Goal: Information Seeking & Learning: Find specific fact

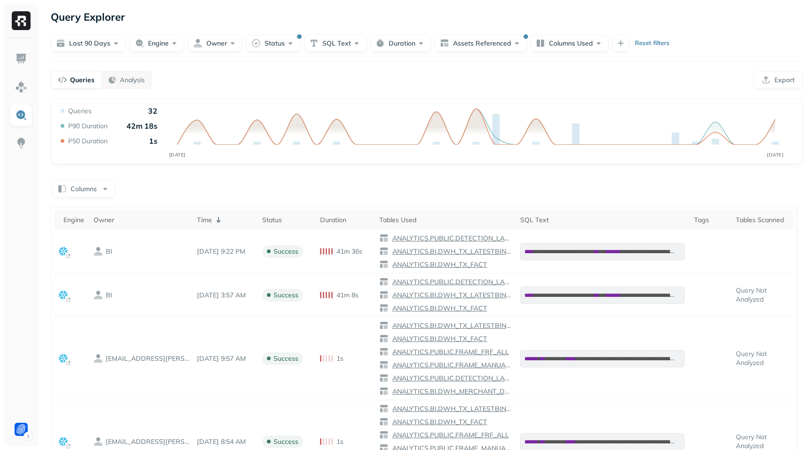
click at [650, 41] on p "Reset filters" at bounding box center [652, 43] width 35 height 9
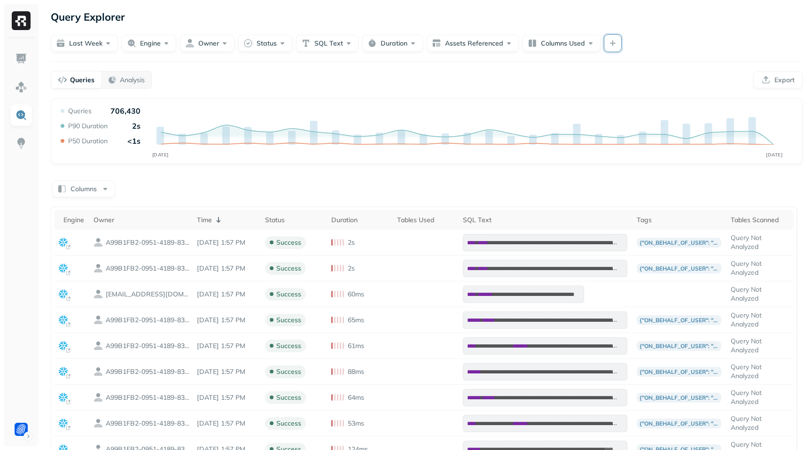
click at [615, 42] on button "button" at bounding box center [612, 43] width 17 height 17
type input "****"
click at [617, 122] on button "button" at bounding box center [616, 123] width 9 height 9
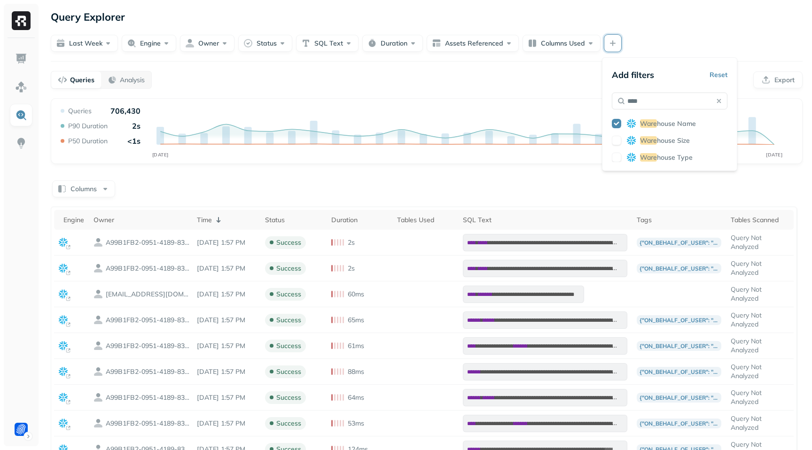
click at [566, 77] on div "Queries Analysis Export" at bounding box center [427, 80] width 752 height 18
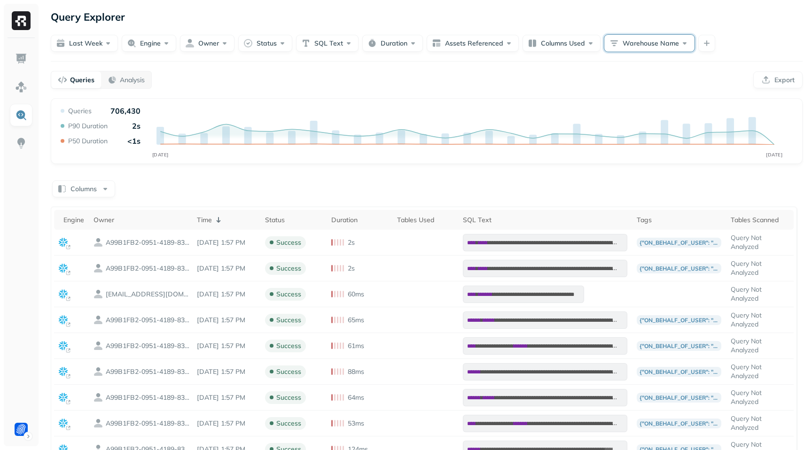
click at [637, 44] on button "Warehouse Name" at bounding box center [649, 43] width 90 height 17
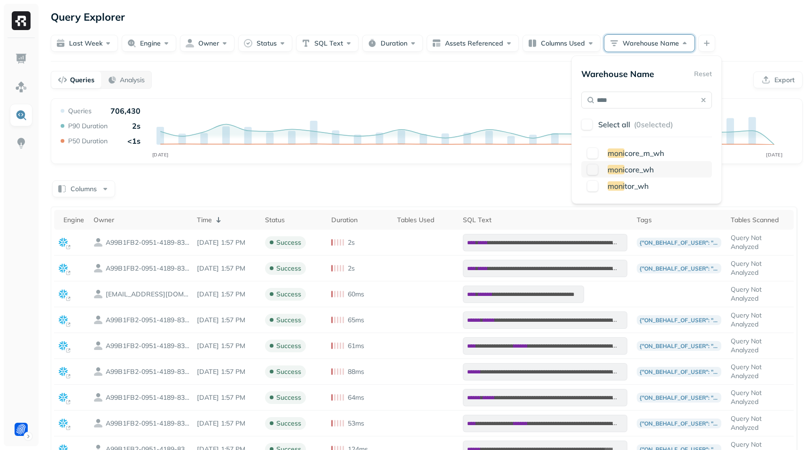
type input "****"
click at [593, 170] on button "button" at bounding box center [592, 169] width 11 height 11
click at [561, 84] on div "Queries Analysis Export" at bounding box center [427, 80] width 752 height 18
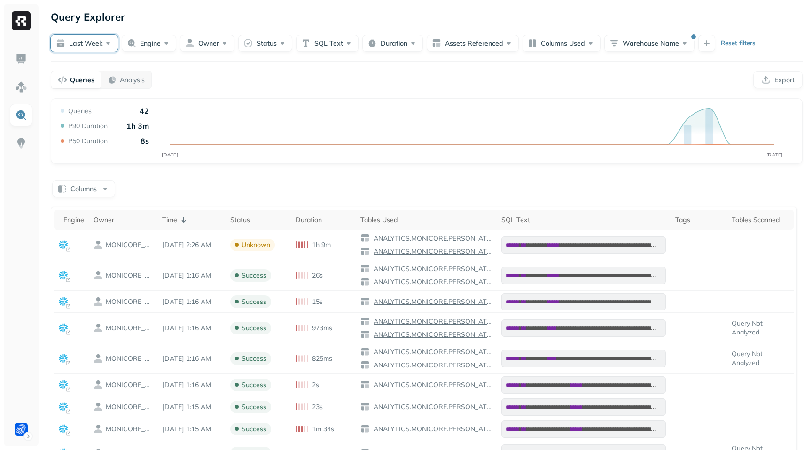
click at [82, 47] on button "Last week" at bounding box center [84, 43] width 67 height 17
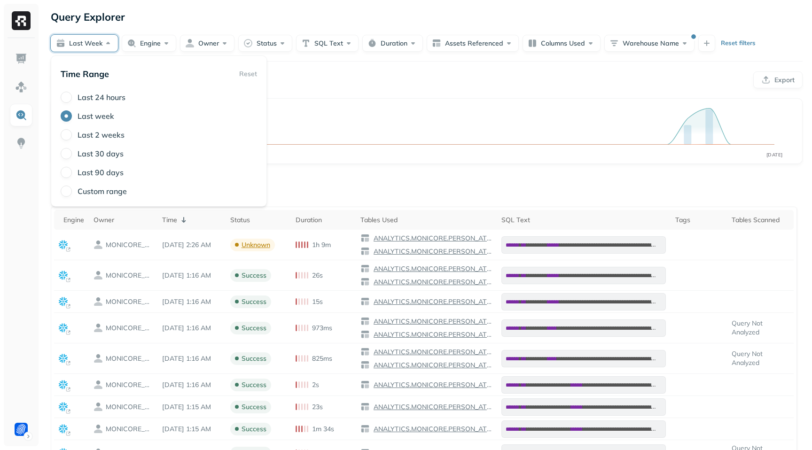
click at [107, 171] on label "Last 90 days" at bounding box center [101, 172] width 46 height 9
click at [72, 171] on button "Last 90 days" at bounding box center [66, 172] width 11 height 11
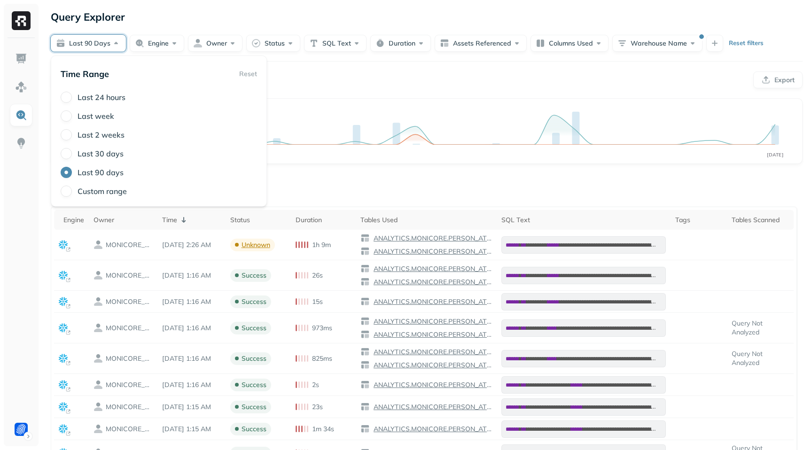
click at [337, 82] on div "Queries Analysis Export" at bounding box center [427, 80] width 752 height 18
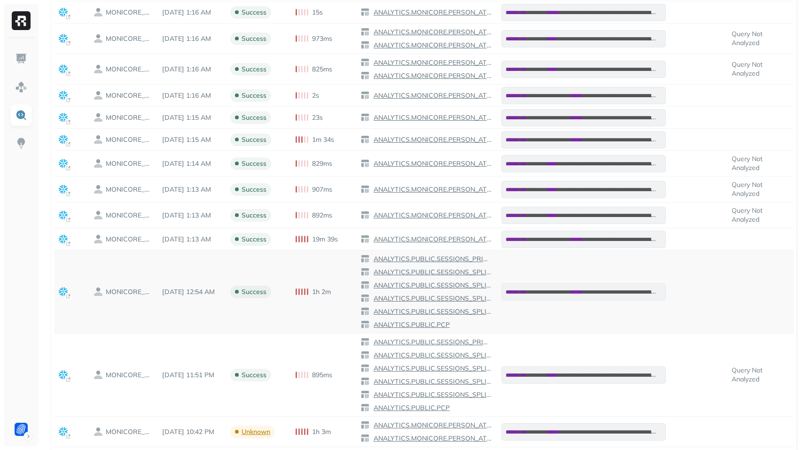
scroll to position [351, 0]
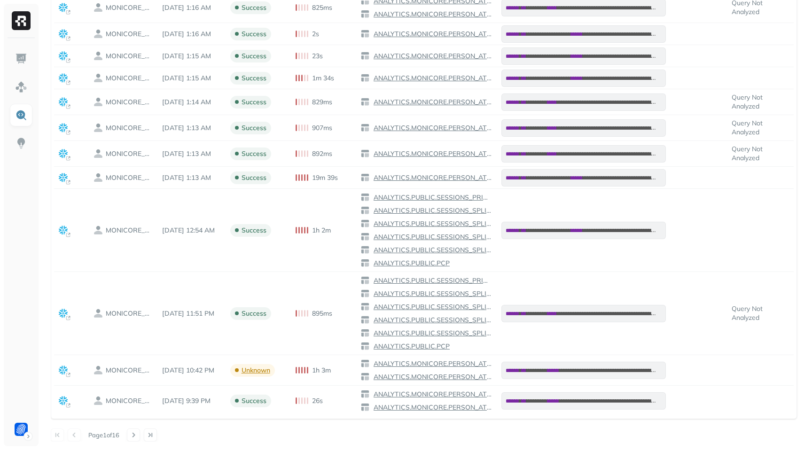
click at [155, 432] on button at bounding box center [150, 434] width 13 height 13
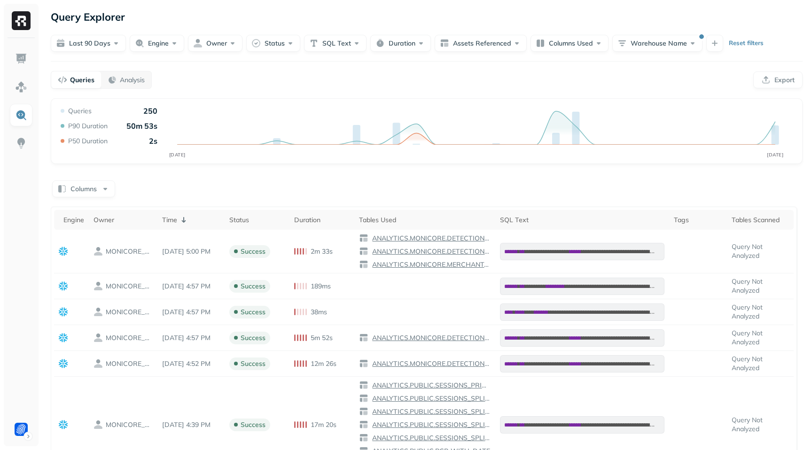
scroll to position [217, 0]
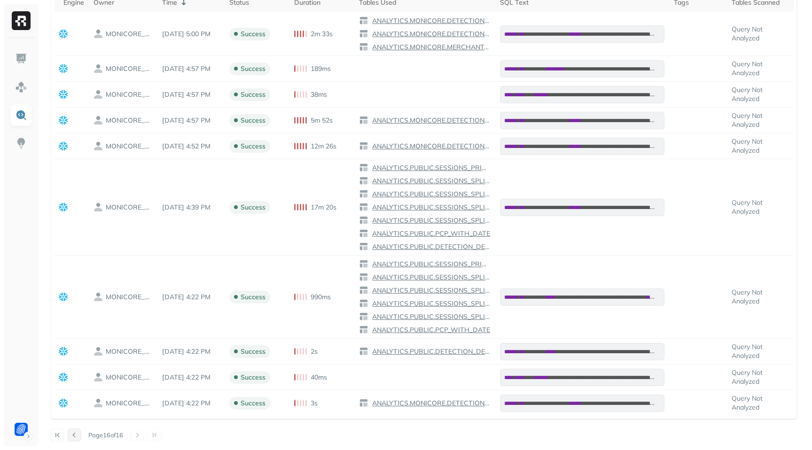
click at [76, 436] on button at bounding box center [74, 434] width 13 height 13
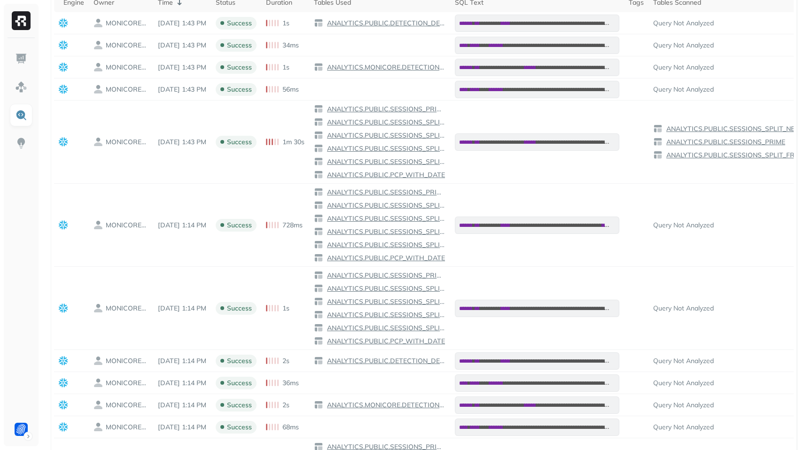
scroll to position [419, 0]
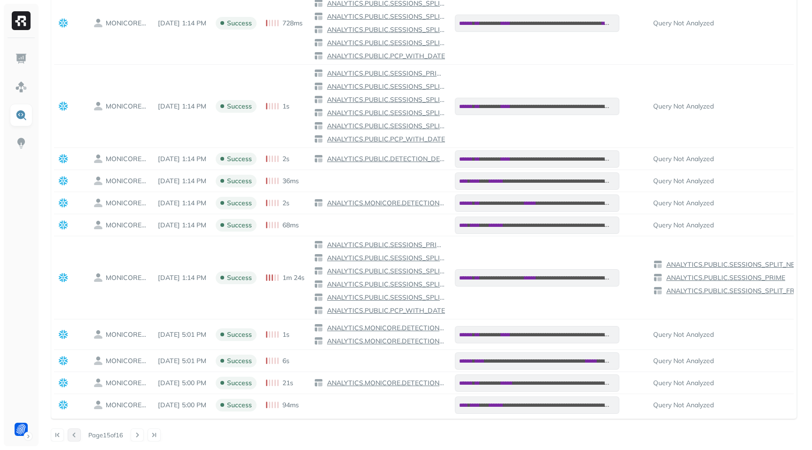
click at [73, 436] on button at bounding box center [74, 434] width 13 height 13
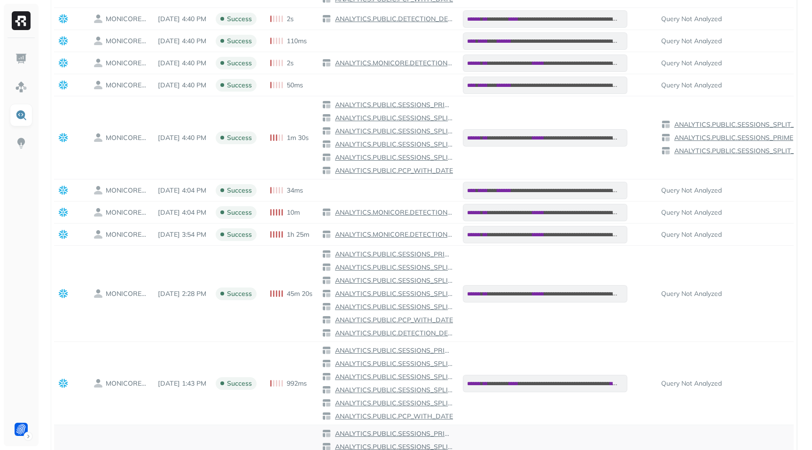
scroll to position [682, 0]
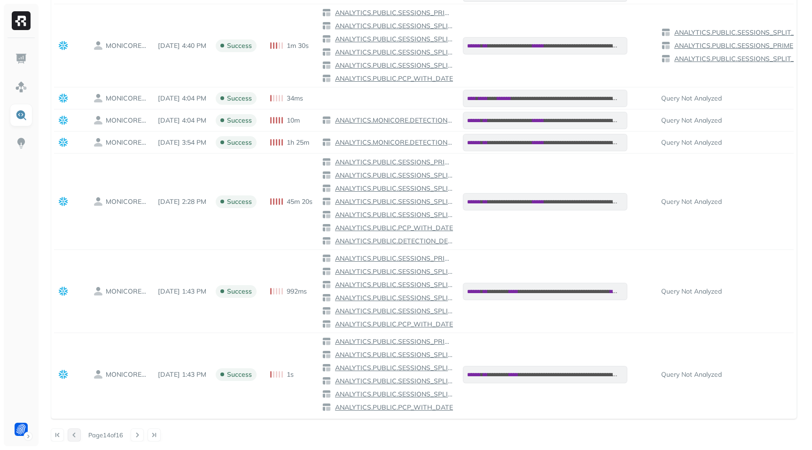
click at [78, 432] on button at bounding box center [74, 434] width 13 height 13
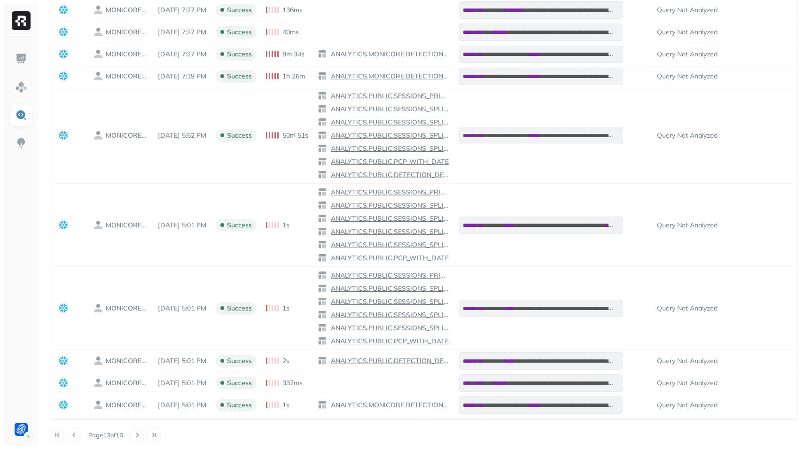
scroll to position [454, 0]
click at [78, 435] on button at bounding box center [74, 434] width 13 height 13
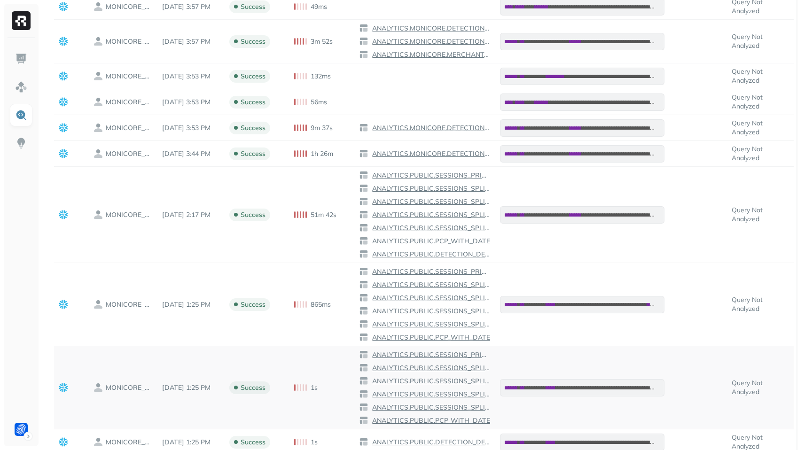
scroll to position [435, 0]
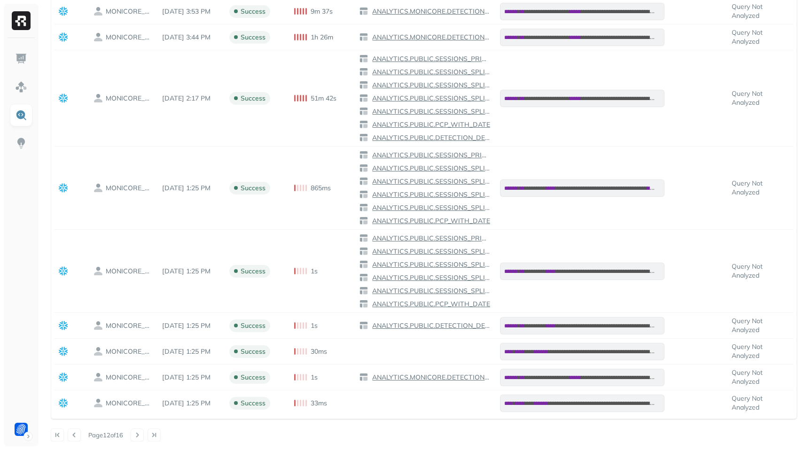
click at [807, 19] on div "**********" at bounding box center [426, 7] width 770 height 885
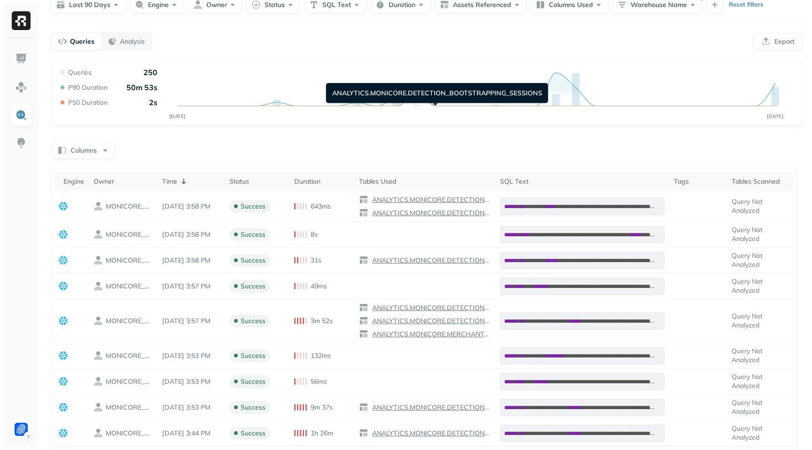
scroll to position [0, 0]
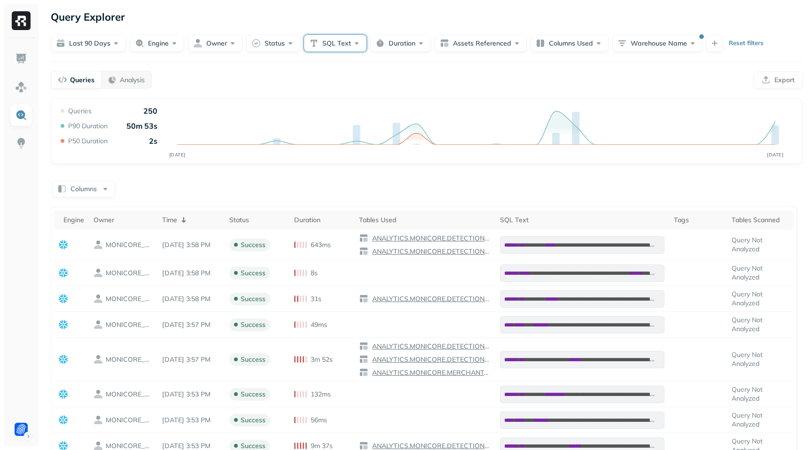
click at [326, 42] on button "SQL Text" at bounding box center [335, 43] width 62 height 17
type input "**********"
click at [433, 76] on div "Queries Analysis Export" at bounding box center [427, 80] width 752 height 18
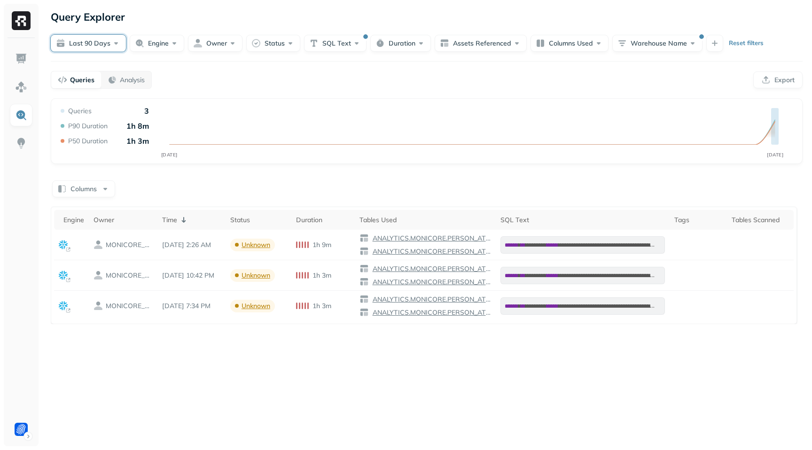
click at [102, 46] on button "Last 90 days" at bounding box center [88, 43] width 75 height 17
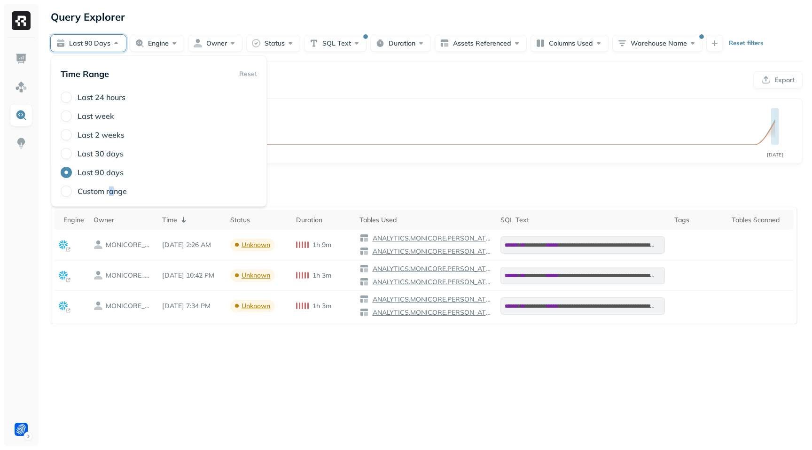
click at [111, 189] on label "Custom range" at bounding box center [102, 190] width 49 height 9
click at [70, 190] on button "Custom range" at bounding box center [66, 191] width 11 height 11
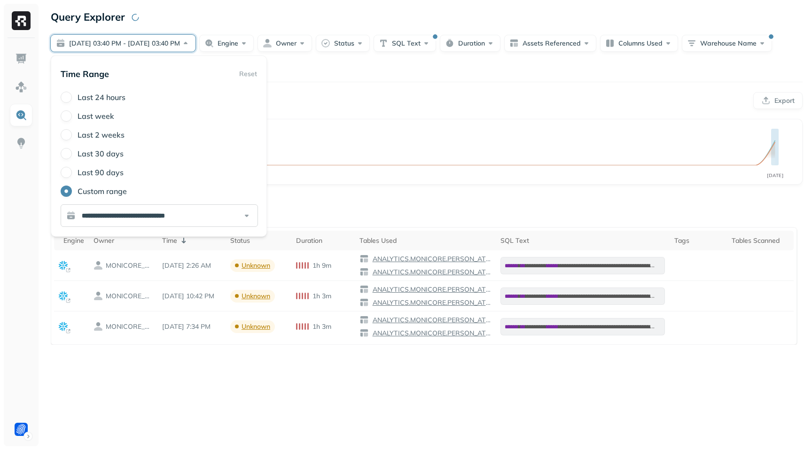
click at [244, 214] on input "**********" at bounding box center [159, 215] width 197 height 23
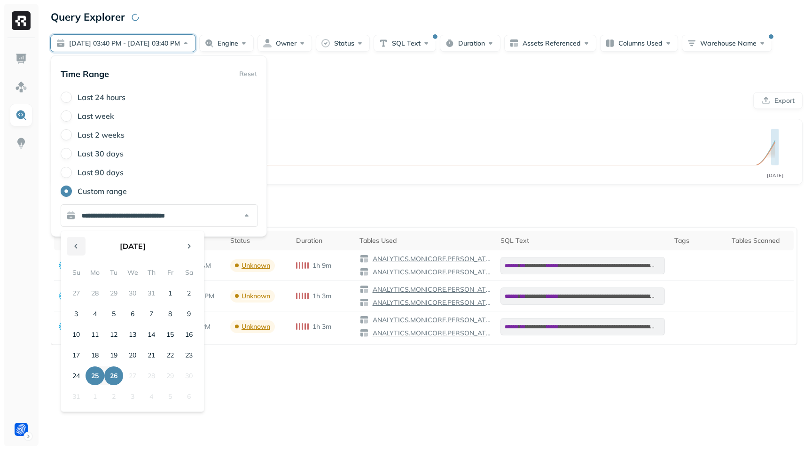
click at [74, 248] on button "Go to the Previous Month" at bounding box center [76, 246] width 19 height 19
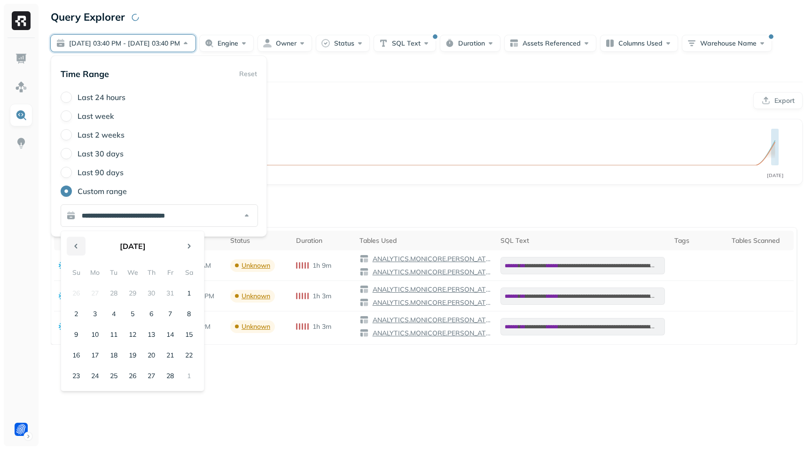
click at [74, 247] on button "Go to the Previous Month" at bounding box center [76, 246] width 19 height 19
click at [114, 375] on button "28" at bounding box center [113, 375] width 19 height 19
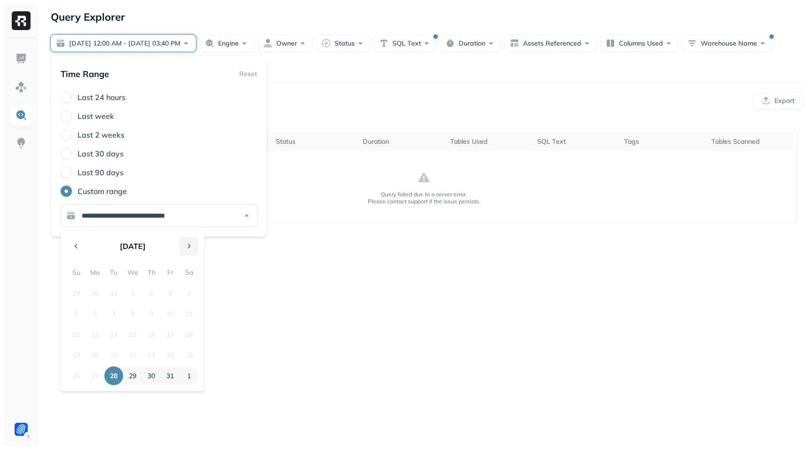
click at [191, 246] on button "Go to the Next Month" at bounding box center [188, 246] width 19 height 19
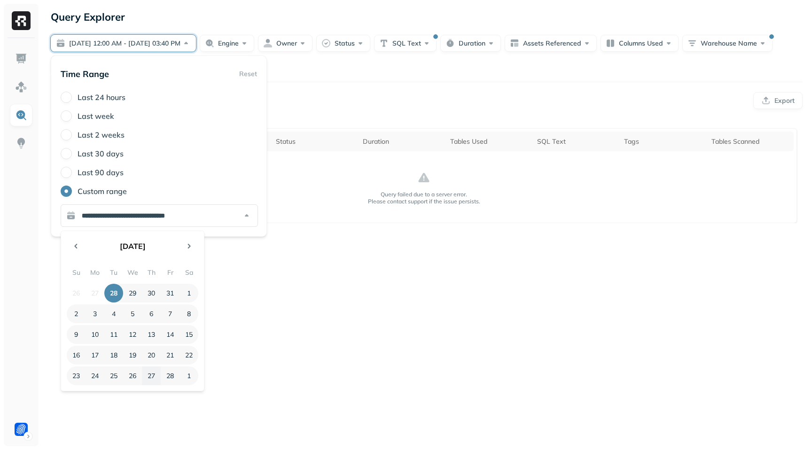
click at [151, 375] on button "27" at bounding box center [151, 375] width 19 height 19
click at [152, 375] on button "27" at bounding box center [151, 375] width 19 height 19
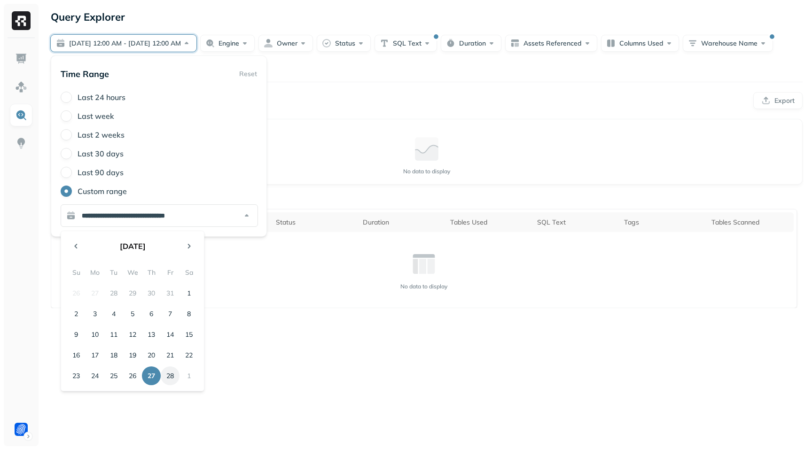
click at [167, 376] on button "28" at bounding box center [170, 375] width 19 height 19
click at [76, 248] on button "Go to the Previous Month" at bounding box center [76, 246] width 19 height 19
click at [110, 376] on button "28" at bounding box center [113, 375] width 19 height 19
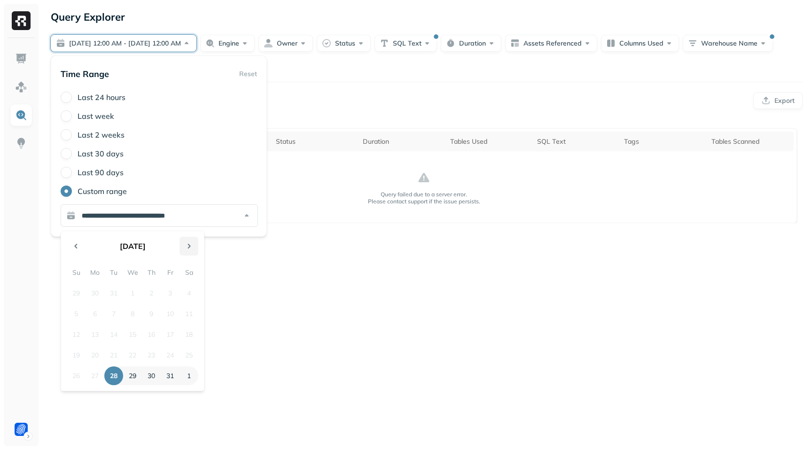
click at [192, 244] on button "Go to the Next Month" at bounding box center [188, 246] width 19 height 19
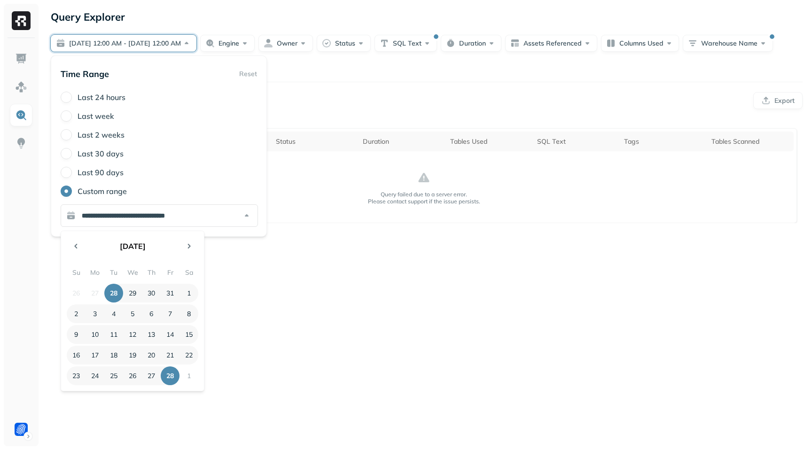
click at [193, 244] on button "Go to the Next Month" at bounding box center [188, 246] width 19 height 19
click at [81, 249] on button "Go to the Previous Month" at bounding box center [76, 246] width 19 height 19
click at [80, 249] on button "Go to the Previous Month" at bounding box center [76, 246] width 19 height 19
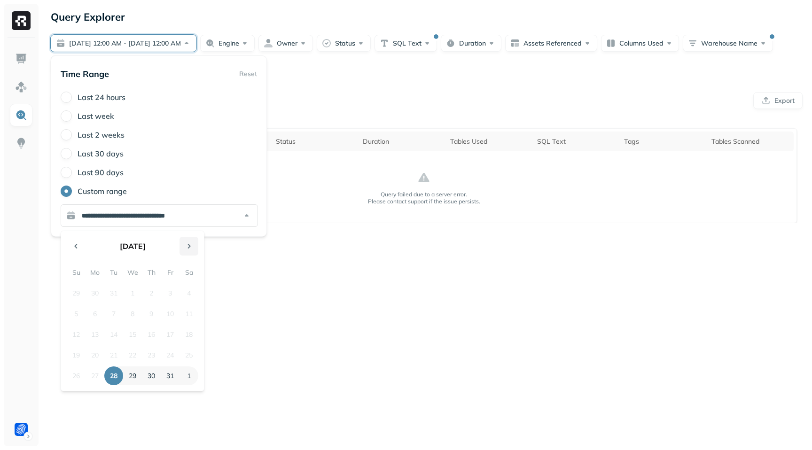
click at [192, 247] on button "Go to the Next Month" at bounding box center [188, 246] width 19 height 19
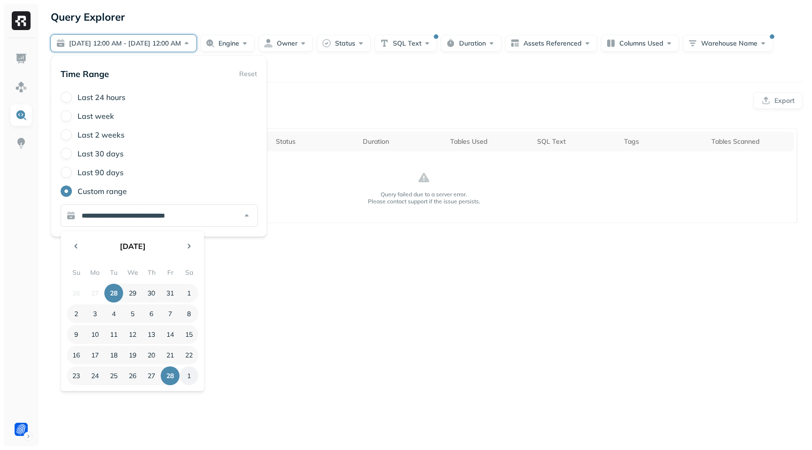
click at [194, 374] on button "1" at bounding box center [188, 375] width 19 height 19
click at [193, 377] on button "1" at bounding box center [188, 375] width 19 height 19
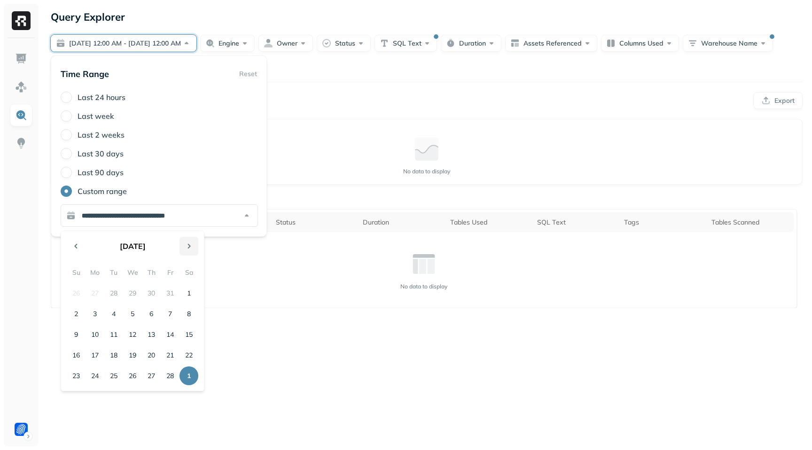
click at [193, 245] on button "Go to the Next Month" at bounding box center [188, 246] width 19 height 19
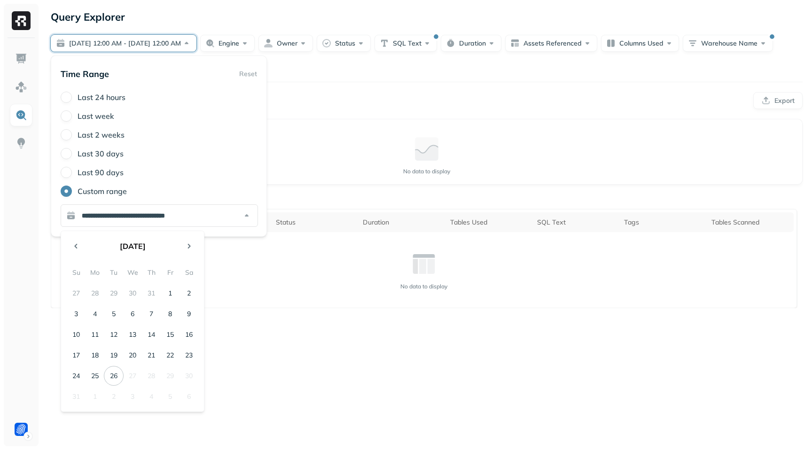
click at [193, 245] on button "Go to the Next Month" at bounding box center [188, 246] width 19 height 19
click at [83, 247] on button "Go to the Previous Month" at bounding box center [76, 246] width 19 height 19
click at [117, 376] on button "26" at bounding box center [113, 375] width 19 height 19
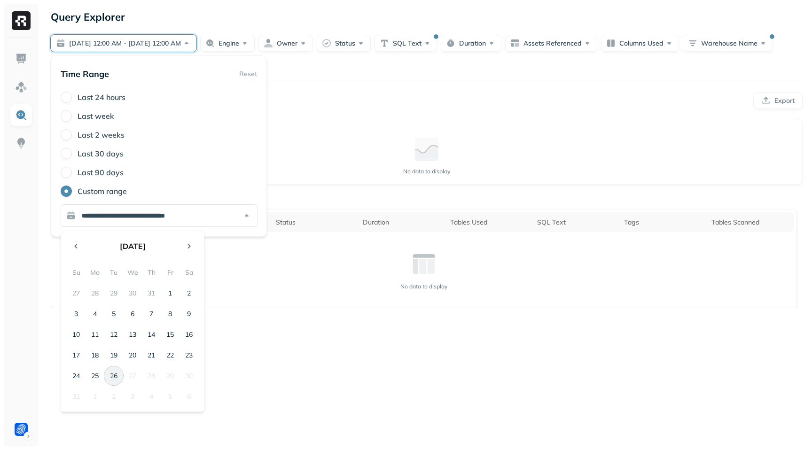
type input "**********"
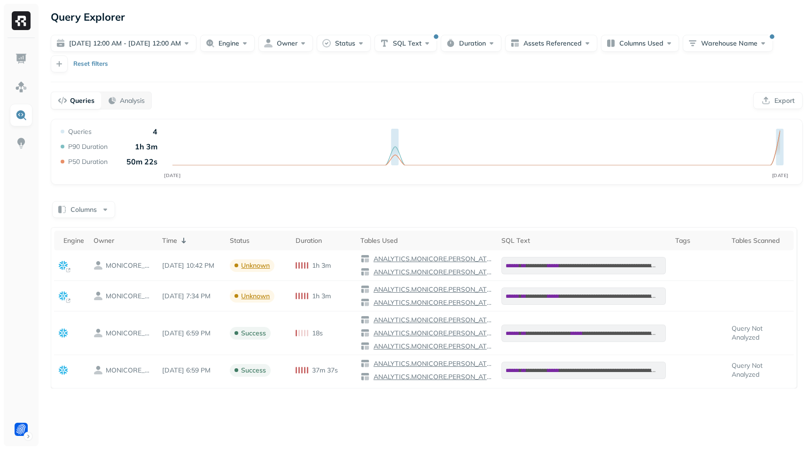
click at [554, 394] on div "**********" at bounding box center [426, 225] width 770 height 450
click at [96, 209] on button "Columns" at bounding box center [83, 209] width 63 height 17
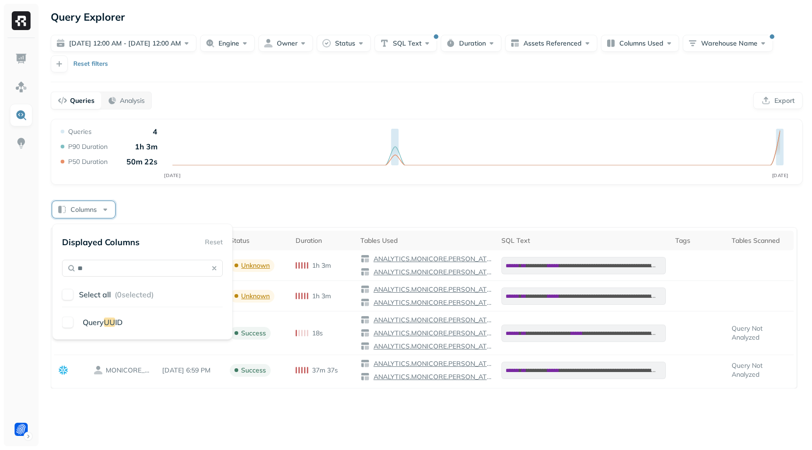
type input "**"
click at [66, 321] on button "button" at bounding box center [67, 322] width 11 height 11
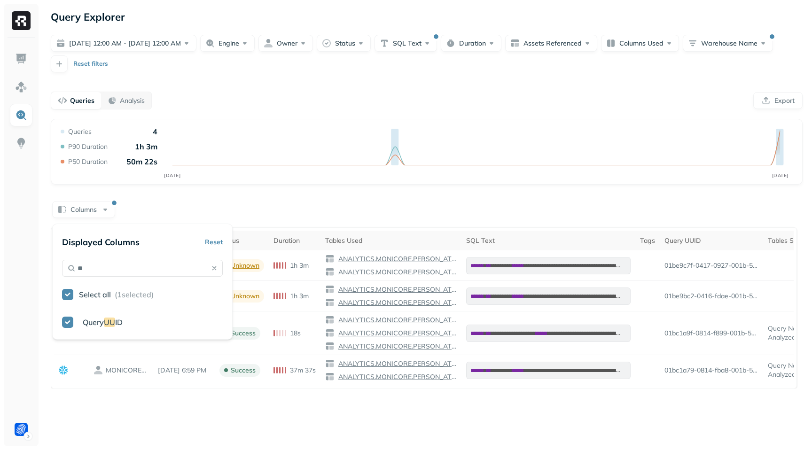
click at [597, 445] on div "**********" at bounding box center [426, 225] width 770 height 450
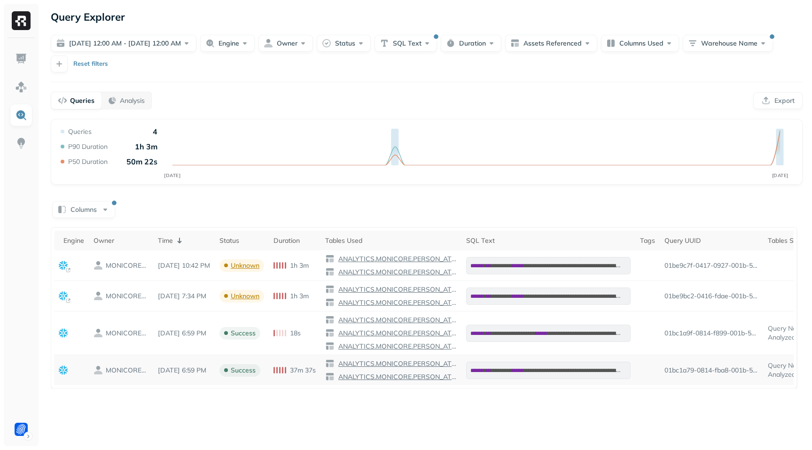
scroll to position [0, 49]
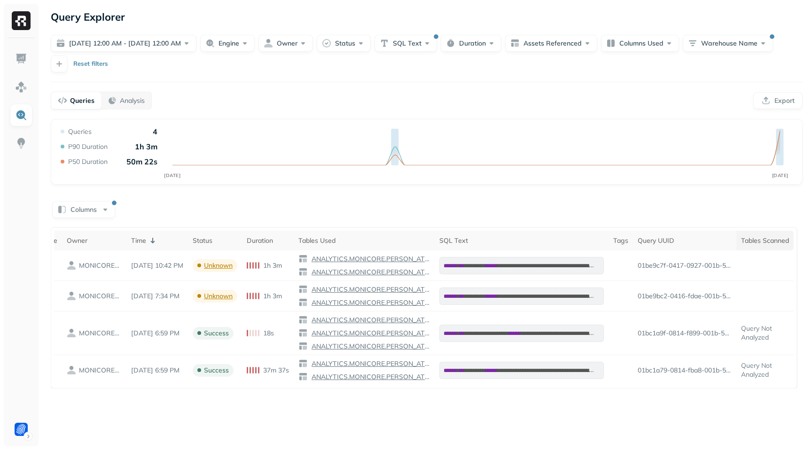
drag, startPoint x: 737, startPoint y: 237, endPoint x: 769, endPoint y: 237, distance: 32.9
click at [770, 237] on th "Tables Scanned" at bounding box center [764, 241] width 57 height 20
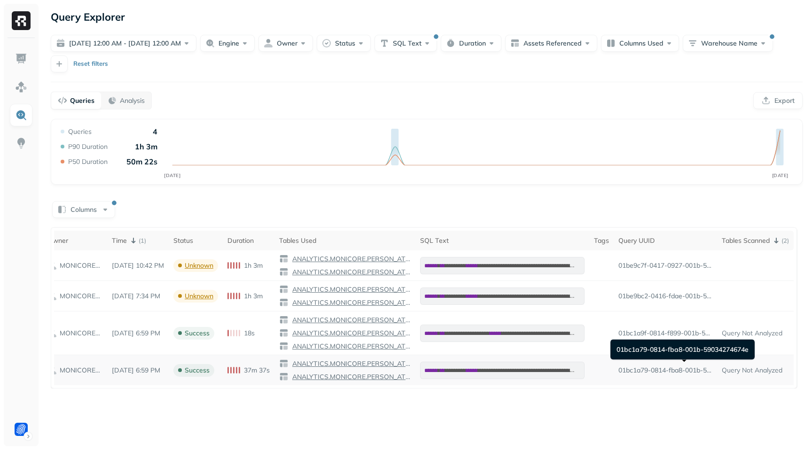
click at [694, 374] on td "01bc1a79-0814-fba8-001b-59034274674e" at bounding box center [665, 370] width 103 height 31
click at [697, 373] on p "01bc1a79-0814-fba8-001b-59034274674e" at bounding box center [665, 370] width 94 height 9
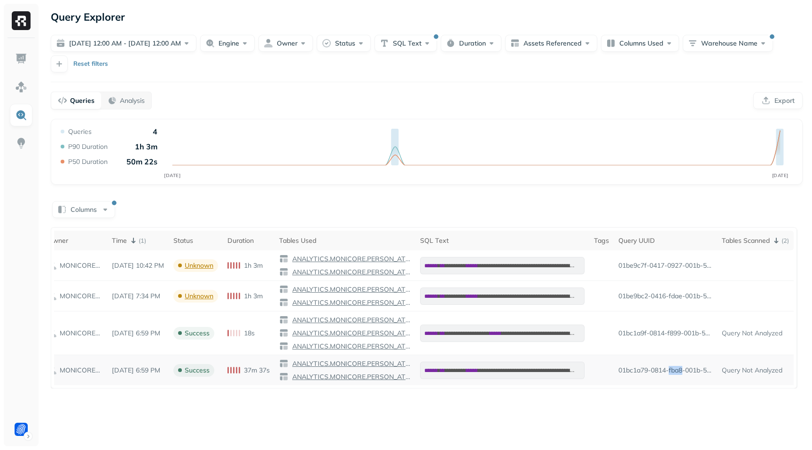
click at [697, 373] on p "01bc1a79-0814-fba8-001b-59034274674e" at bounding box center [665, 370] width 94 height 9
click at [693, 379] on td "01bc1a79-0814-fba8-001b-59034274674e" at bounding box center [665, 370] width 103 height 31
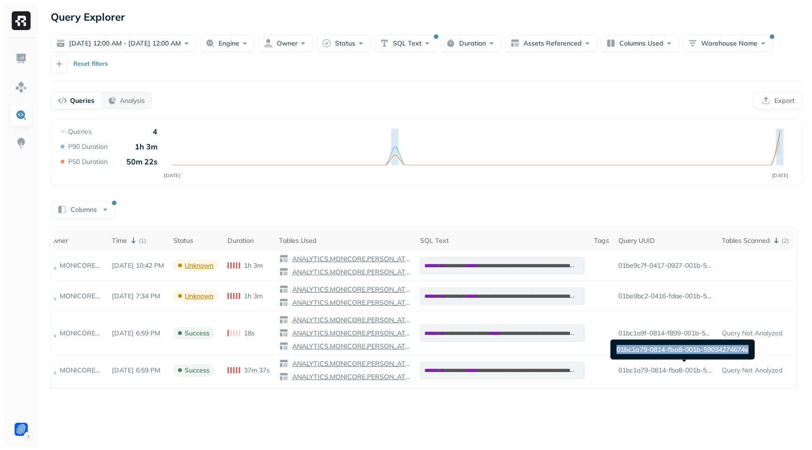
drag, startPoint x: 650, startPoint y: 347, endPoint x: 752, endPoint y: 348, distance: 101.9
click at [752, 348] on div "01bc1a79-0814-fba8-001b-59034274674e 01bc1a79-0814-fba8-001b-59034274674e" at bounding box center [682, 350] width 144 height 20
copy div "01bc1a79-0814-fba8-001b-59034274674e"
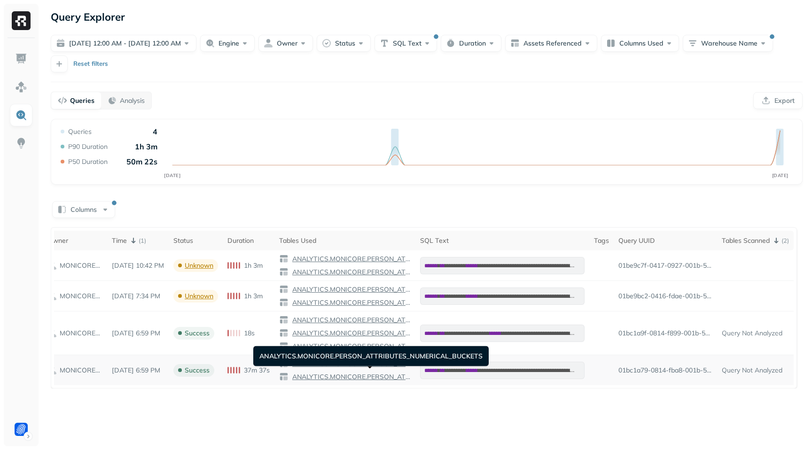
scroll to position [0, 0]
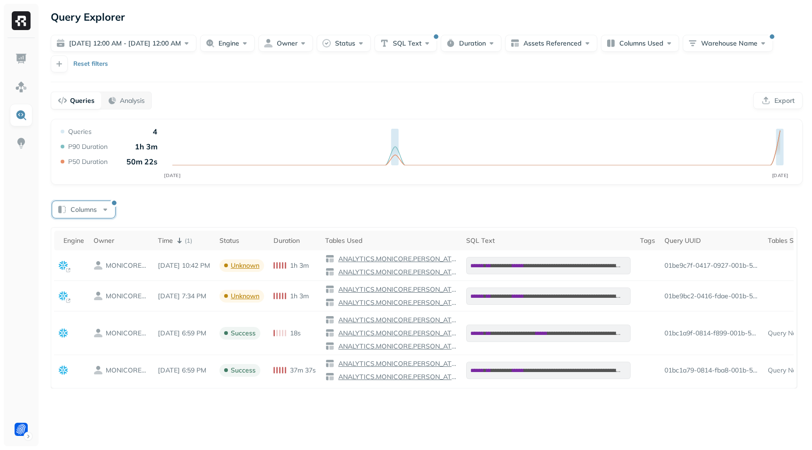
click at [108, 211] on button "Columns" at bounding box center [83, 209] width 63 height 17
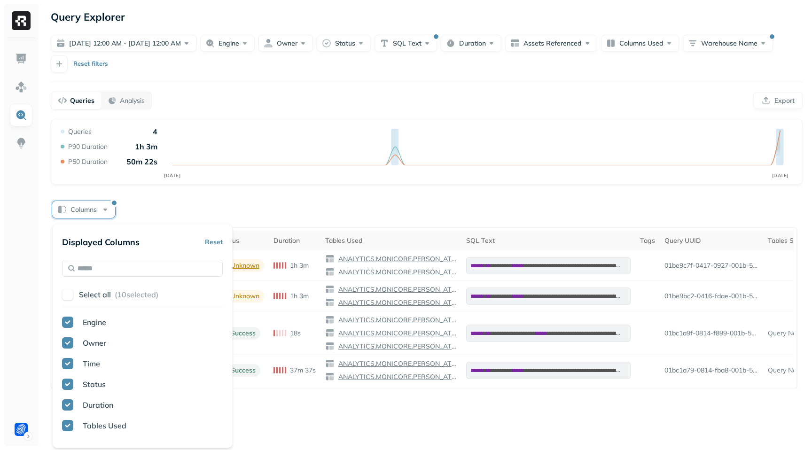
click at [66, 295] on button "button" at bounding box center [67, 294] width 11 height 11
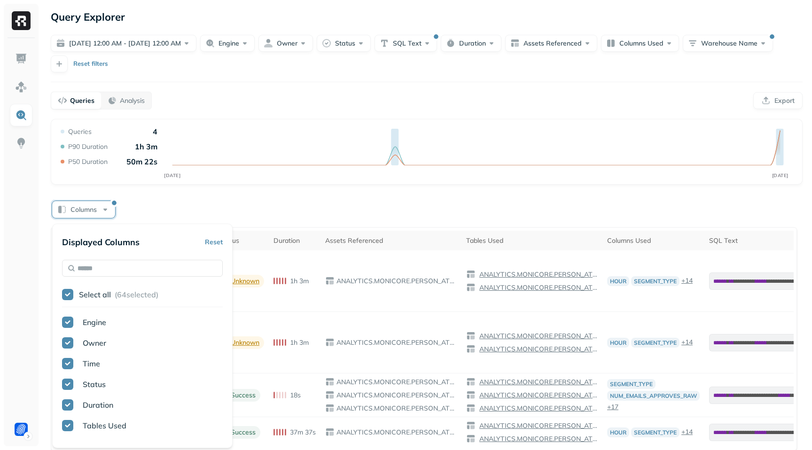
click at [275, 212] on div "Columns" at bounding box center [427, 209] width 752 height 18
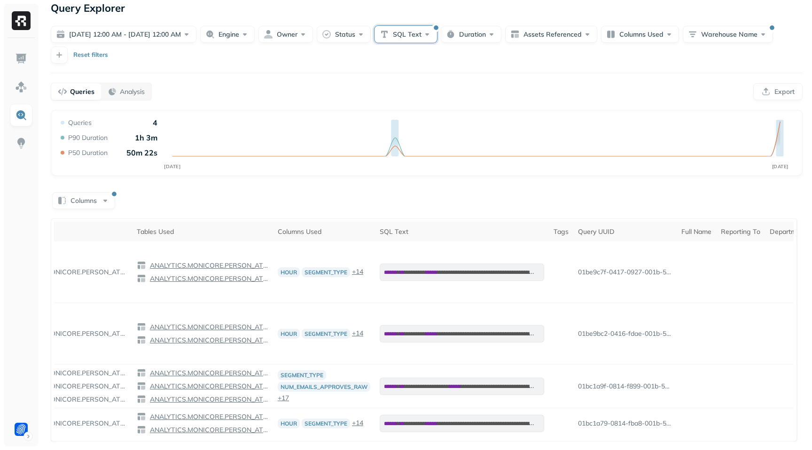
click at [435, 30] on button "SQL Text" at bounding box center [405, 34] width 62 height 17
drag, startPoint x: 362, startPoint y: 90, endPoint x: 442, endPoint y: 39, distance: 94.6
click at [363, 89] on input "**********" at bounding box center [410, 91] width 131 height 17
type input "**********"
click at [576, 61] on div "[DATE] 12:00 AM - [DATE] 12:00 AM Engine Owner Status SQL Text Duration Assets …" at bounding box center [427, 45] width 752 height 38
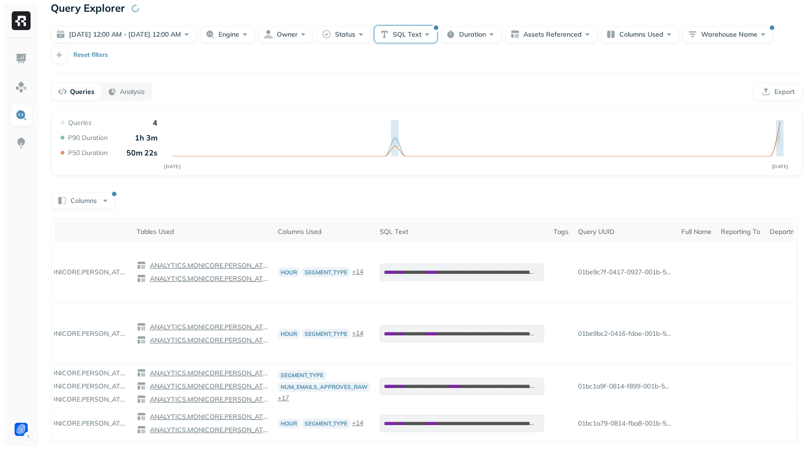
click at [415, 39] on button "SQL Text" at bounding box center [405, 34] width 62 height 17
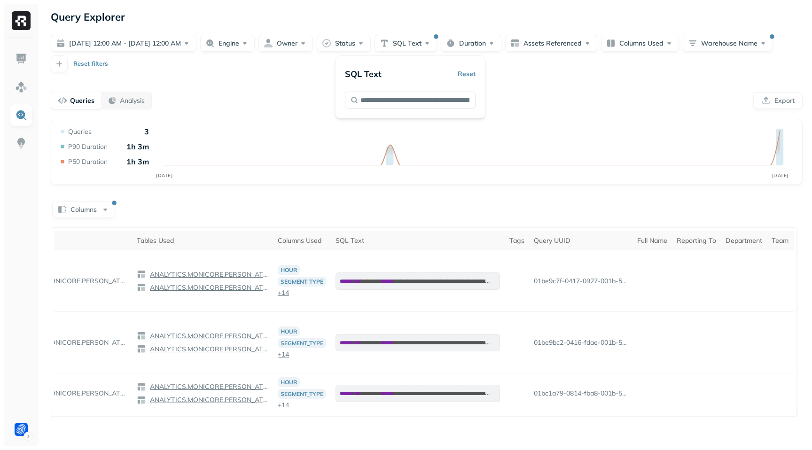
click at [548, 103] on div "Queries Analysis Export" at bounding box center [427, 101] width 752 height 18
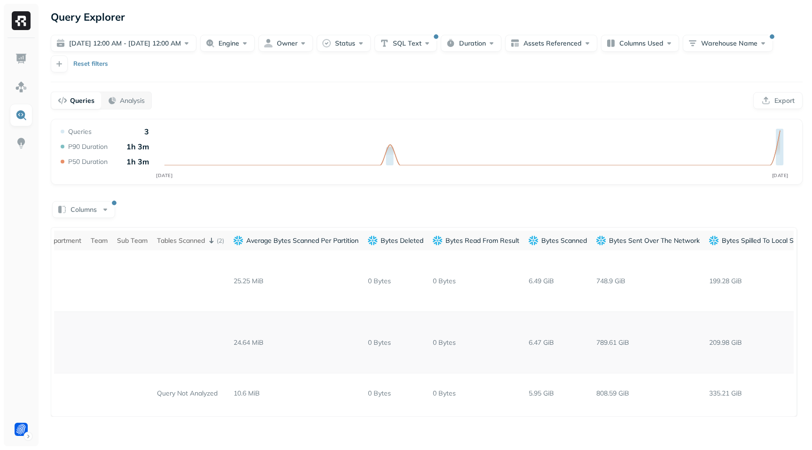
scroll to position [0, 1011]
click at [223, 241] on p "( 2 )" at bounding box center [220, 240] width 8 height 9
click at [223, 242] on p "( 2 )" at bounding box center [220, 240] width 8 height 9
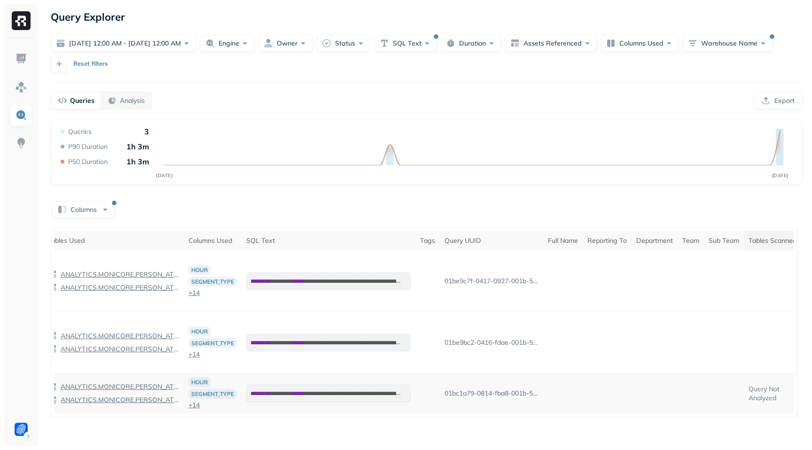
scroll to position [0, 0]
